Goal: Information Seeking & Learning: Learn about a topic

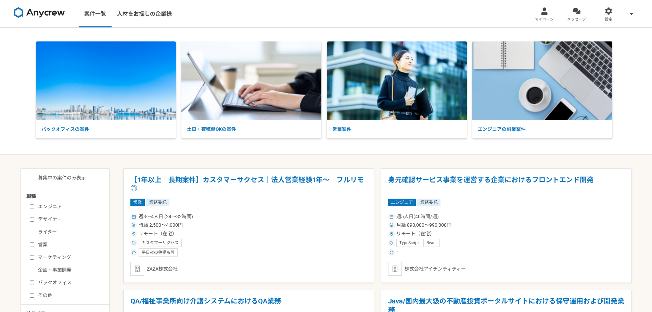
click at [46, 217] on label "デザイナー" at bounding box center [69, 219] width 79 height 7
click at [34, 217] on input "デザイナー" at bounding box center [32, 219] width 4 height 4
checkbox input "true"
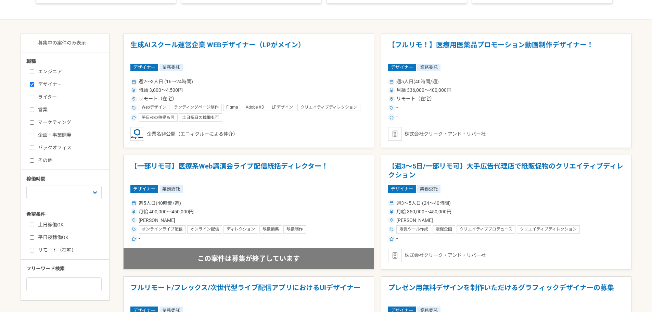
scroll to position [137, 0]
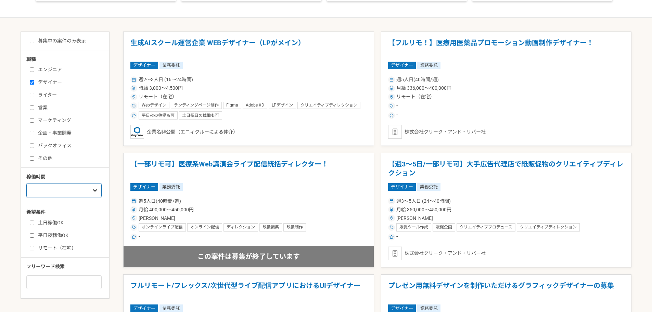
click at [91, 192] on select "週1人日（8時間）以下 週2人日（16時間）以下 週3人日（24時間）以下 週4人日（32時間）以下 週5人日（40時間）以下" at bounding box center [63, 190] width 75 height 14
click at [104, 166] on div "職種 エンジニア デザイナー ライター 営業 マーケティング 企画・事業開発 バックオフィス その他 稼働時間 週1人日（8時間）以下 週2人日（16時間）以…" at bounding box center [65, 172] width 88 height 233
click at [62, 249] on label "リモート（在宅）" at bounding box center [69, 247] width 79 height 7
click at [34, 249] on input "リモート（在宅）" at bounding box center [32, 248] width 4 height 4
checkbox input "true"
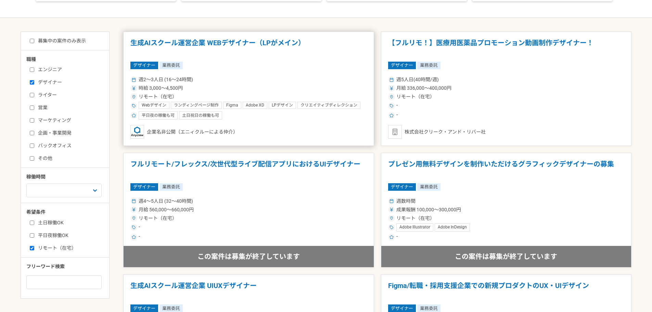
click at [255, 66] on div "デザイナー 業務委託" at bounding box center [248, 66] width 237 height 8
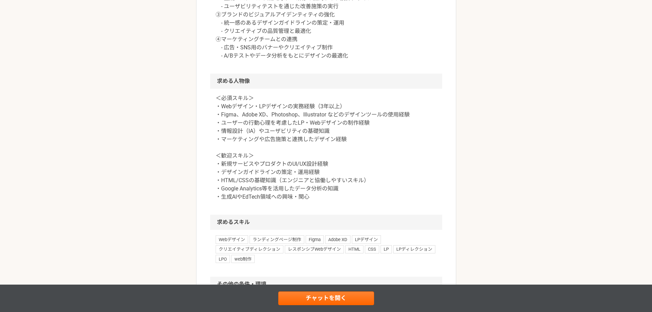
scroll to position [513, 0]
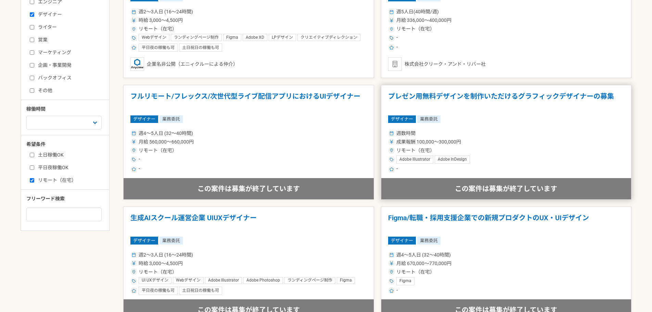
scroll to position [205, 0]
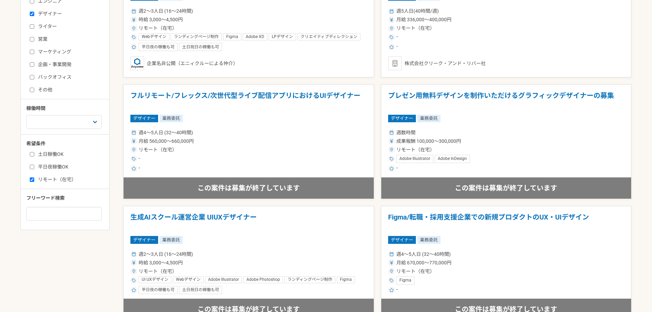
click at [538, 125] on article "プレゼン用無料デザインを制作いただけるグラフィックデザイナーの募集 デザイナー 業務委託 週数時間 成果報酬 100,000〜300,000円 リモート（在宅…" at bounding box center [506, 141] width 251 height 115
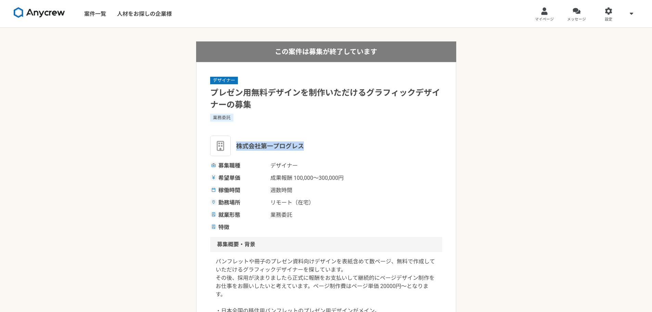
drag, startPoint x: 307, startPoint y: 147, endPoint x: 239, endPoint y: 148, distance: 68.1
click at [239, 148] on div "株式会社第一プログレス" at bounding box center [326, 146] width 232 height 21
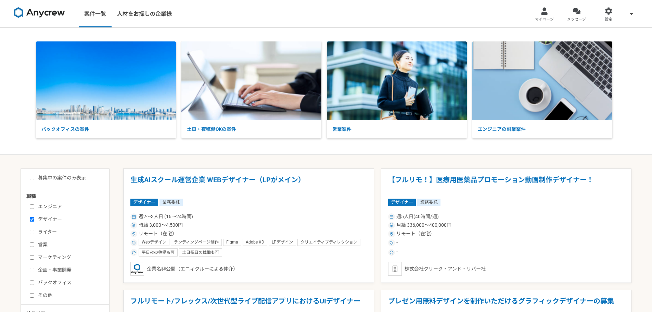
click at [32, 177] on input "募集中の案件のみ表示" at bounding box center [32, 178] width 4 height 4
checkbox input "true"
